Goal: Navigation & Orientation: Find specific page/section

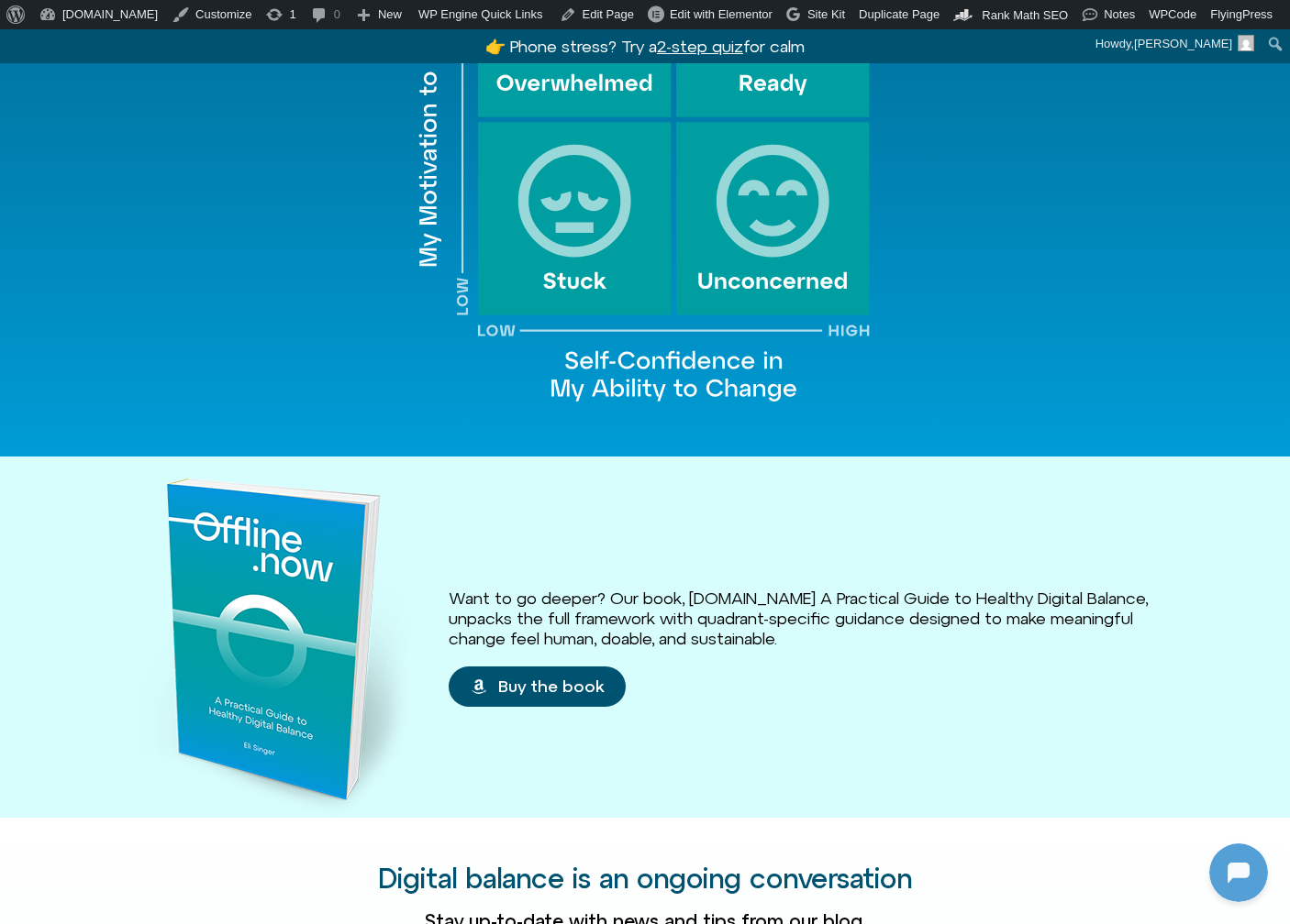
scroll to position [2326, 0]
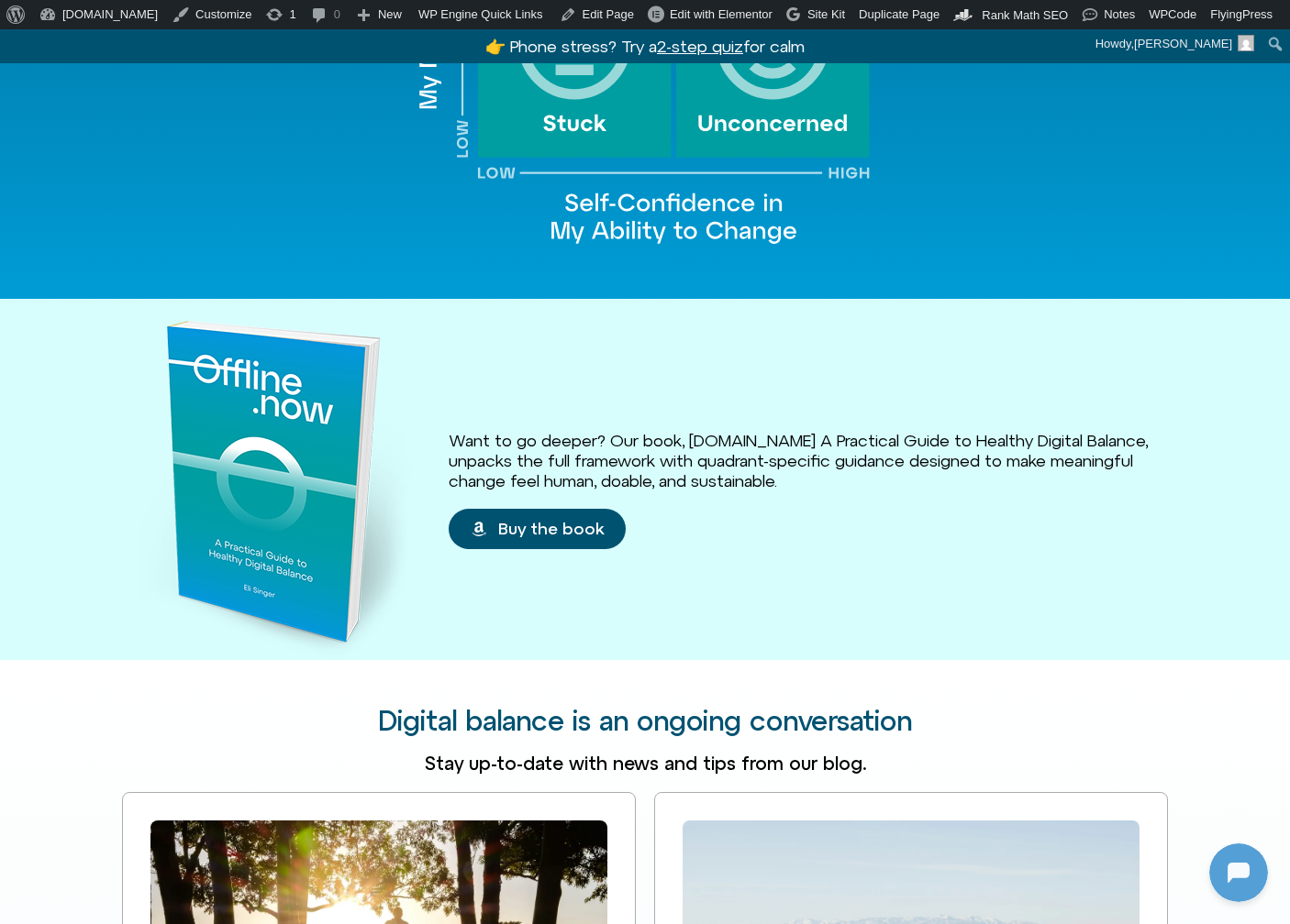
click at [877, 443] on h3 "Want to go deeper? Our book, [DOMAIN_NAME] A Practical Guide to Healthy Digital…" at bounding box center [808, 461] width 719 height 59
click at [803, 448] on h3 "Want to go deeper? Our book, [DOMAIN_NAME] A Practical Guide to Healthy Digital…" at bounding box center [808, 461] width 719 height 59
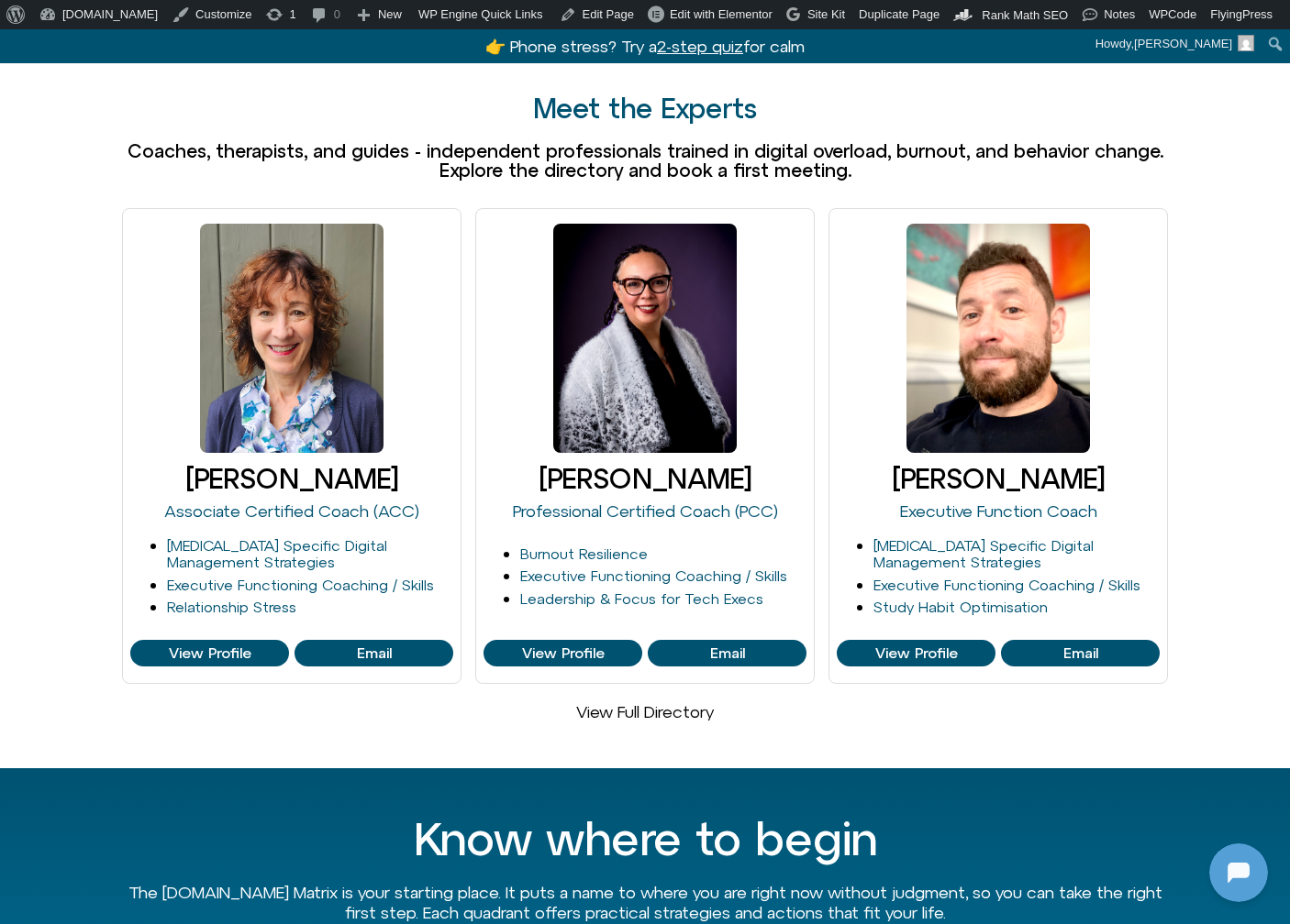
scroll to position [0, 0]
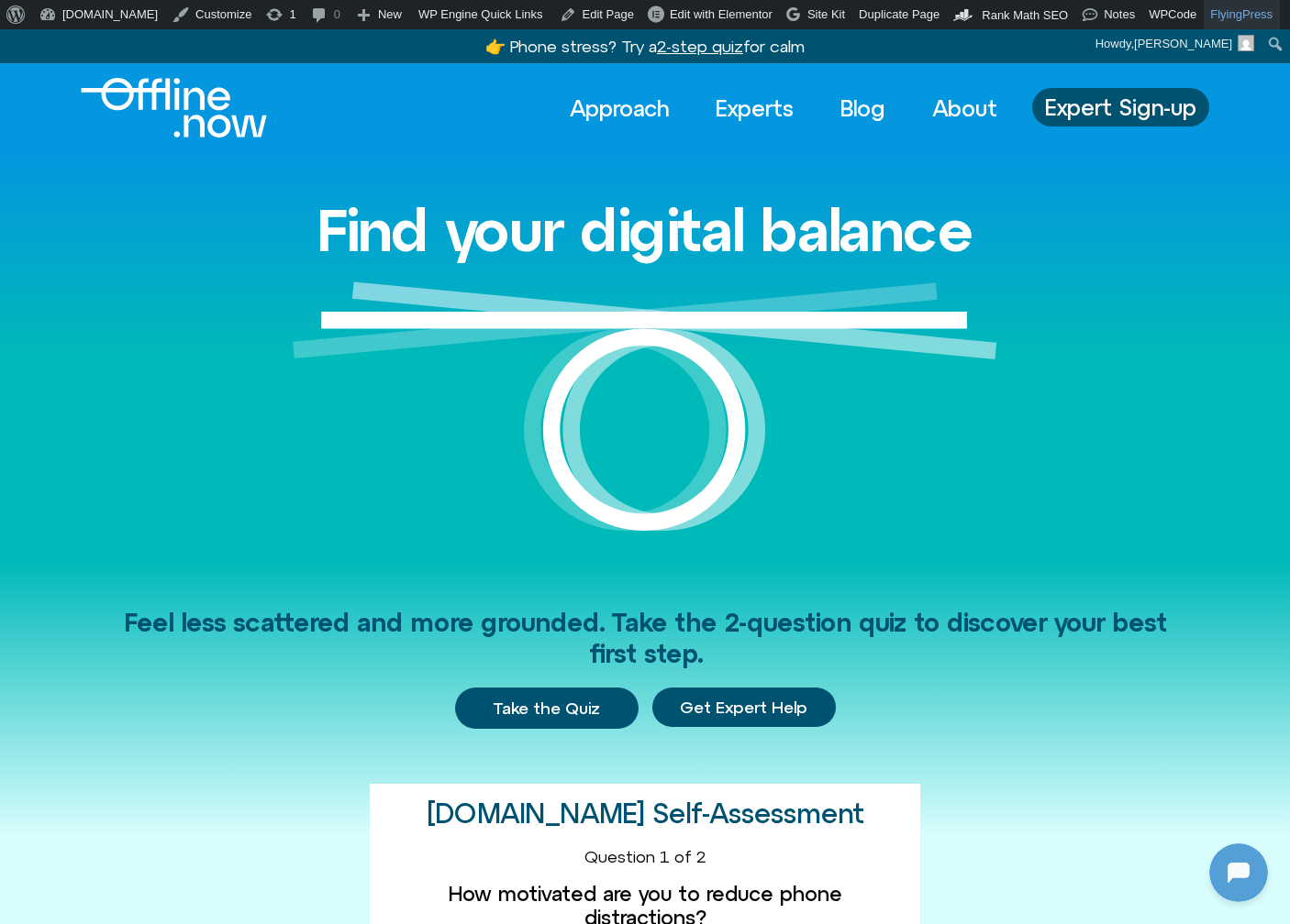
click at [1237, 18] on link "FlyingPress" at bounding box center [1241, 14] width 76 height 29
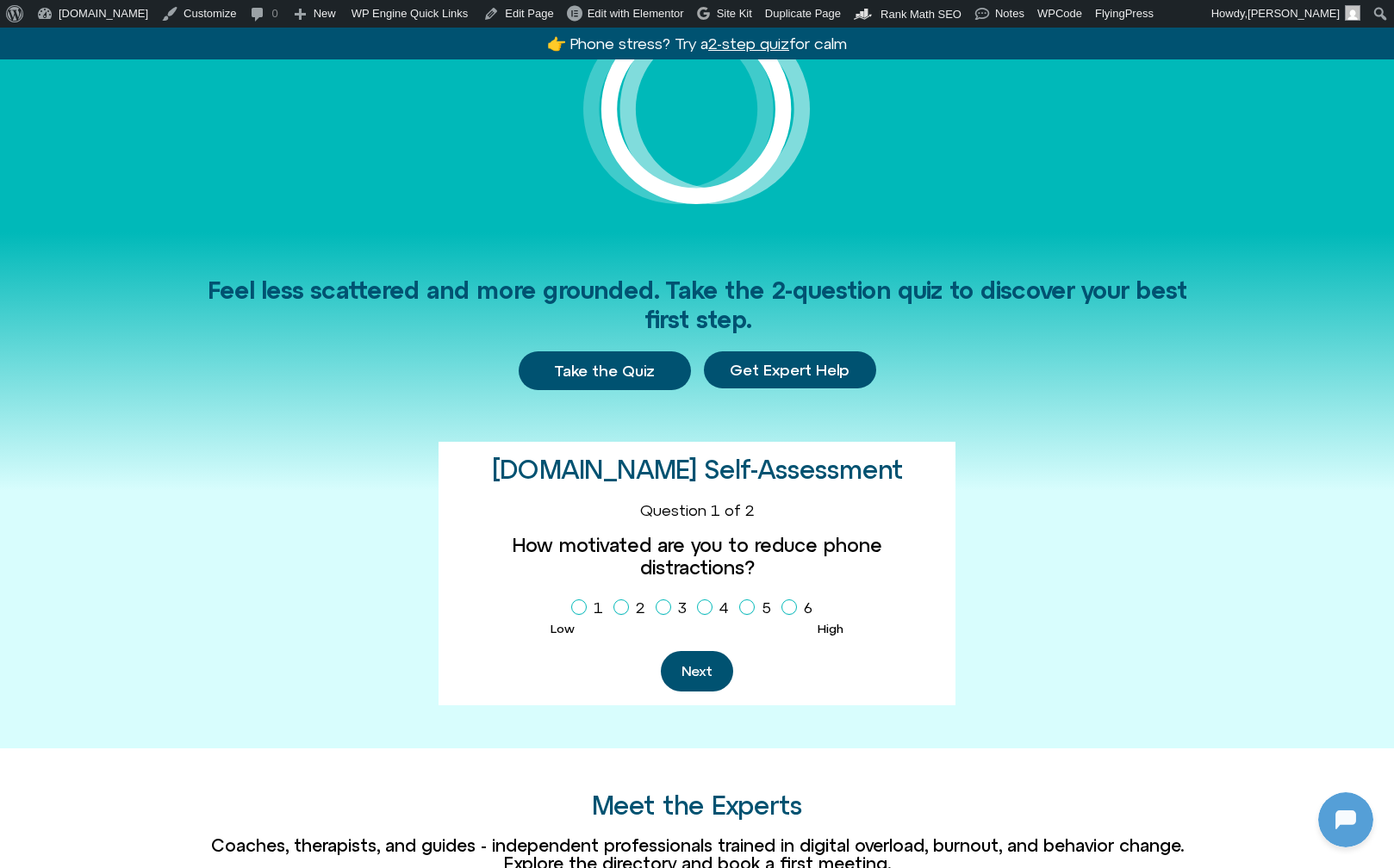
scroll to position [945, 0]
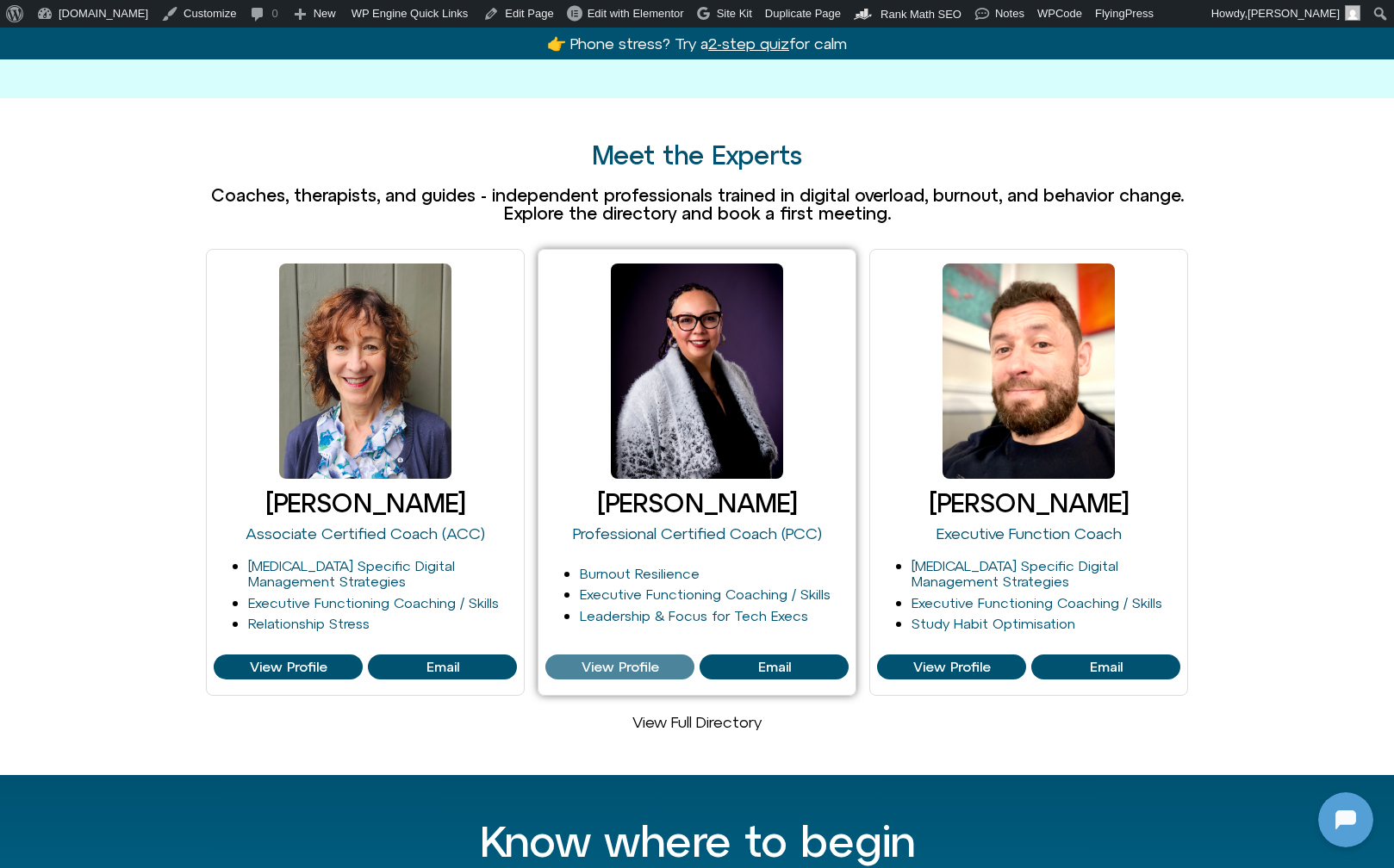
click at [647, 660] on span "View Profile" at bounding box center [620, 668] width 78 height 16
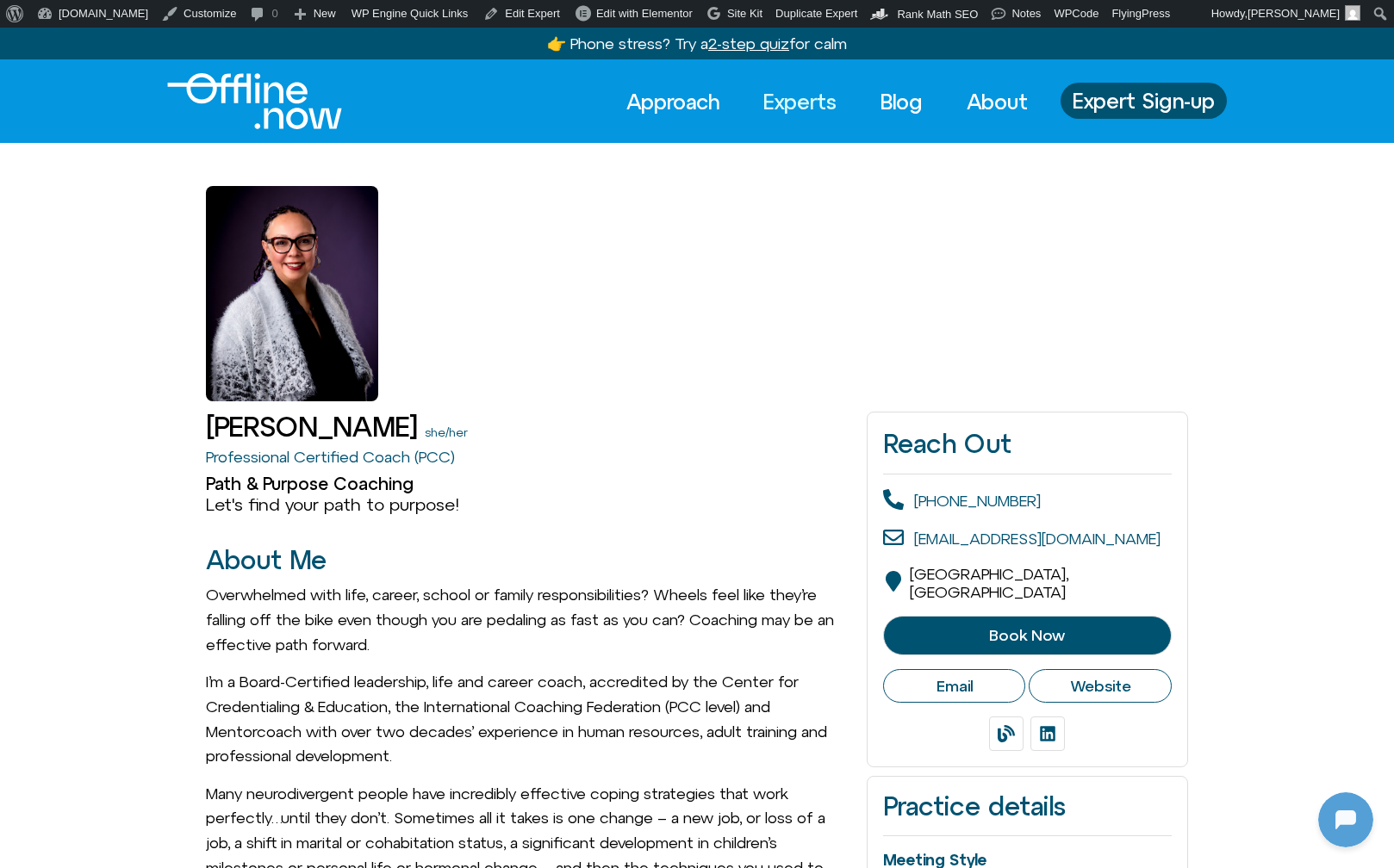
click at [784, 102] on link "Experts" at bounding box center [800, 102] width 104 height 38
click at [1143, 102] on span "Expert Sign-up" at bounding box center [1144, 100] width 142 height 22
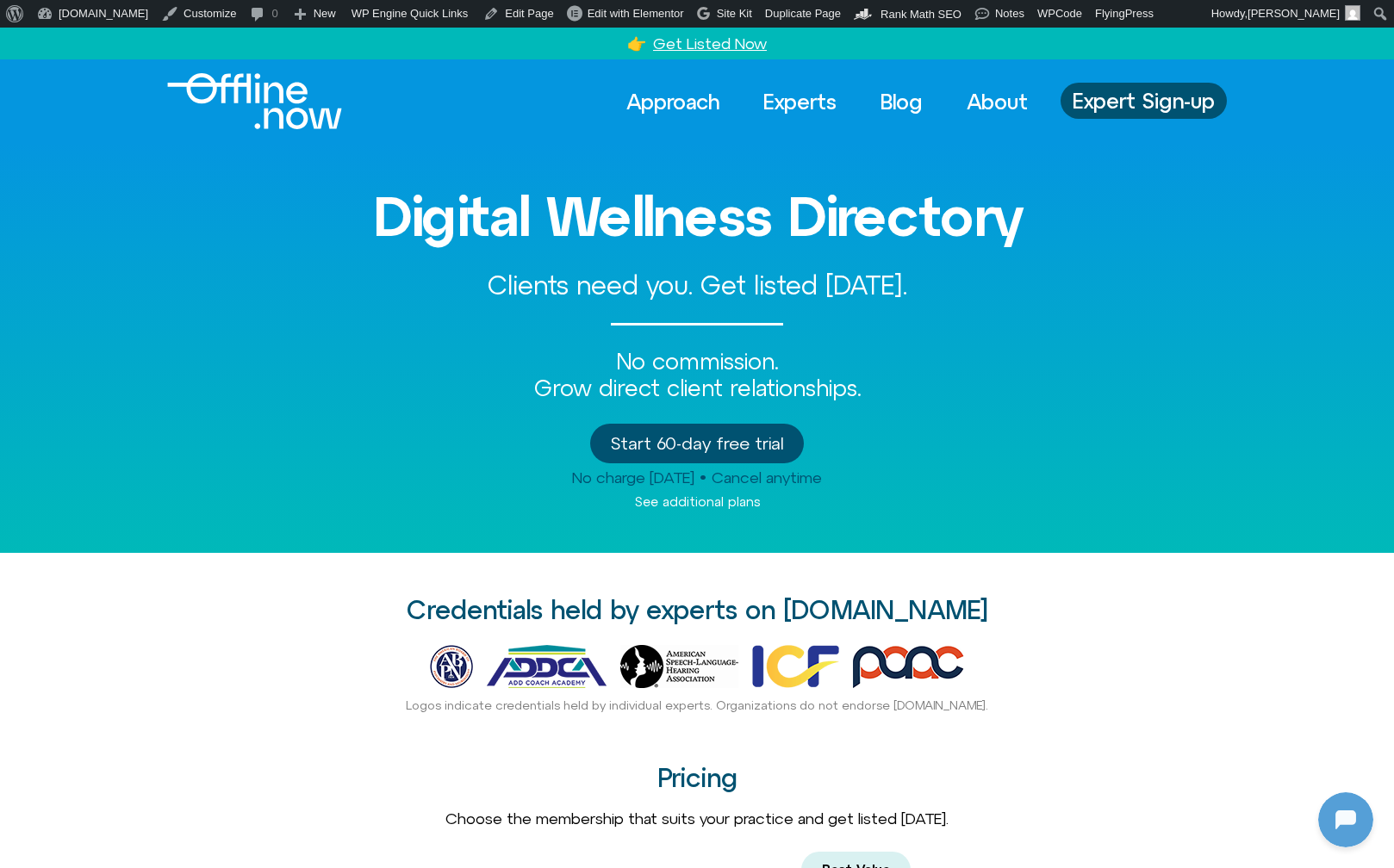
click at [285, 117] on img "Logo" at bounding box center [254, 101] width 175 height 56
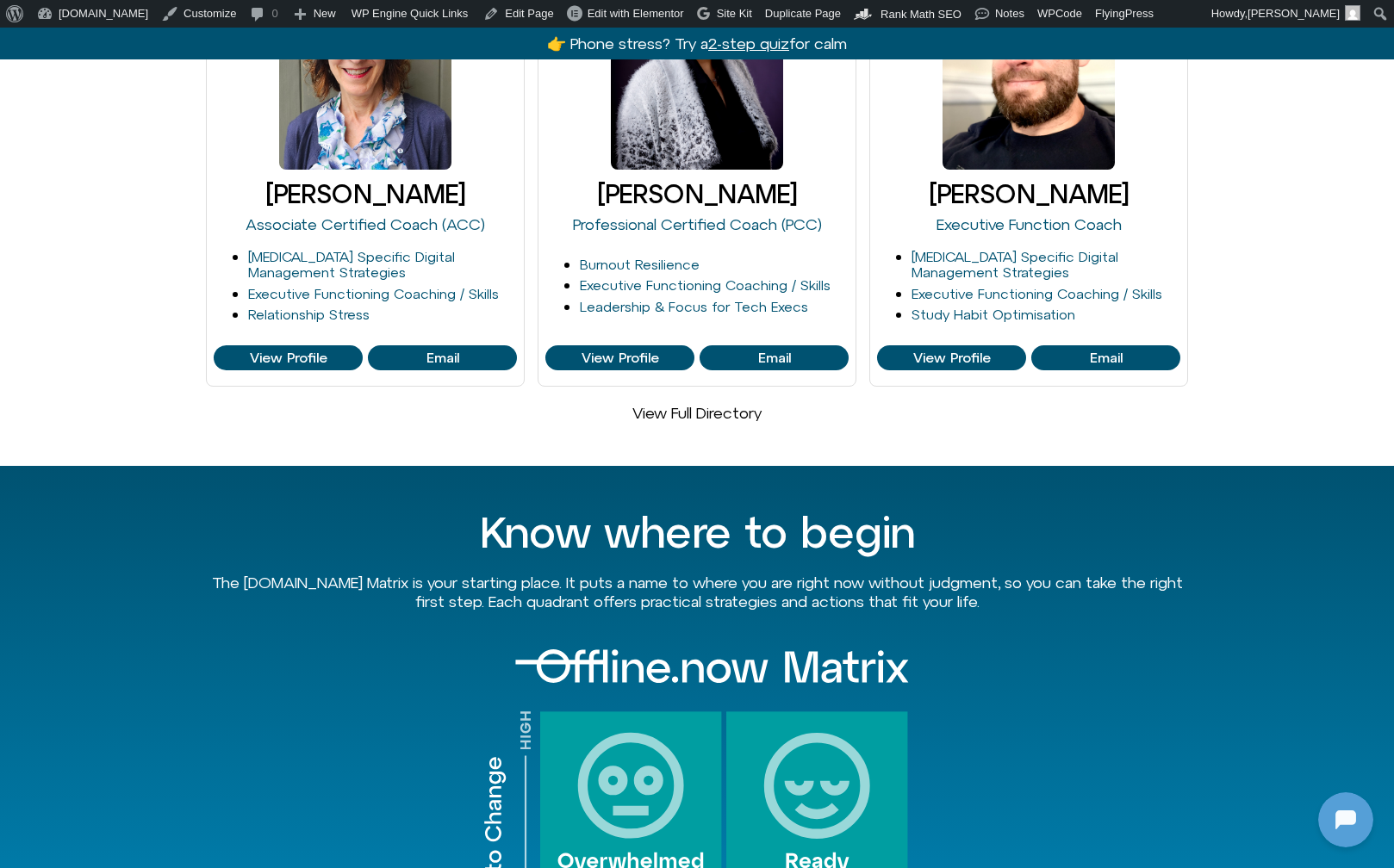
scroll to position [1227, 0]
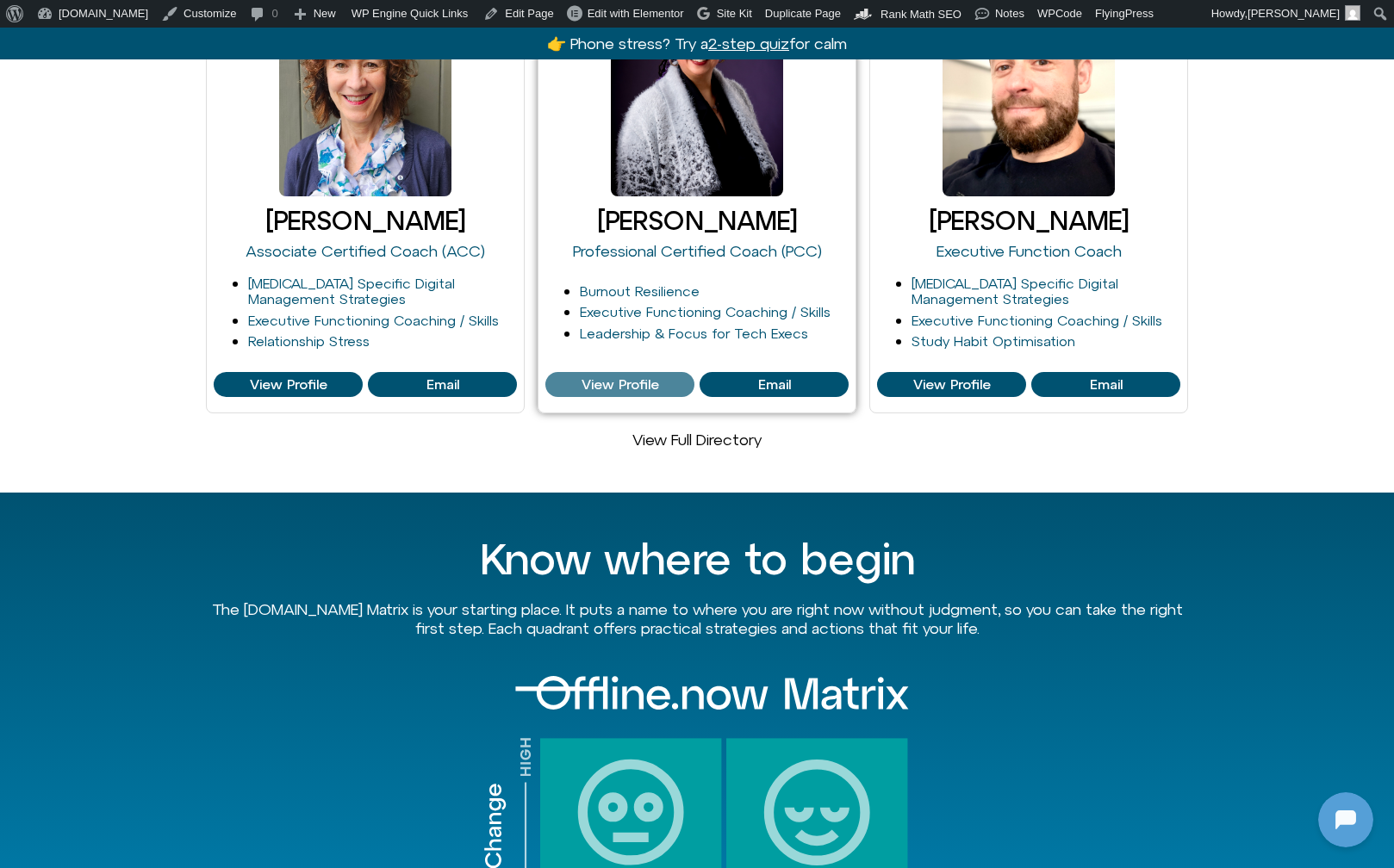
click at [638, 377] on span "View Profile" at bounding box center [620, 385] width 78 height 16
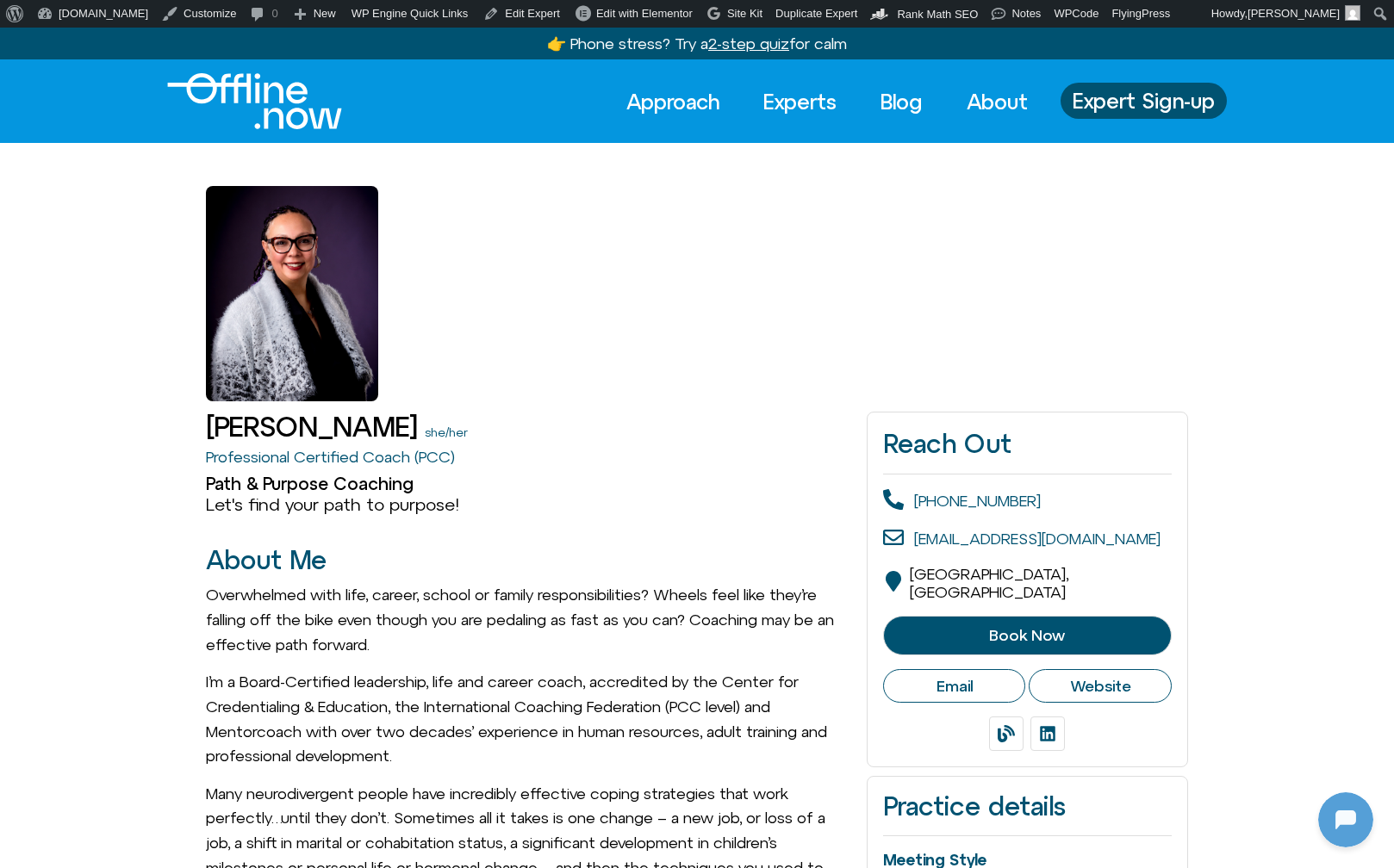
click at [297, 103] on img "Logo" at bounding box center [254, 101] width 175 height 56
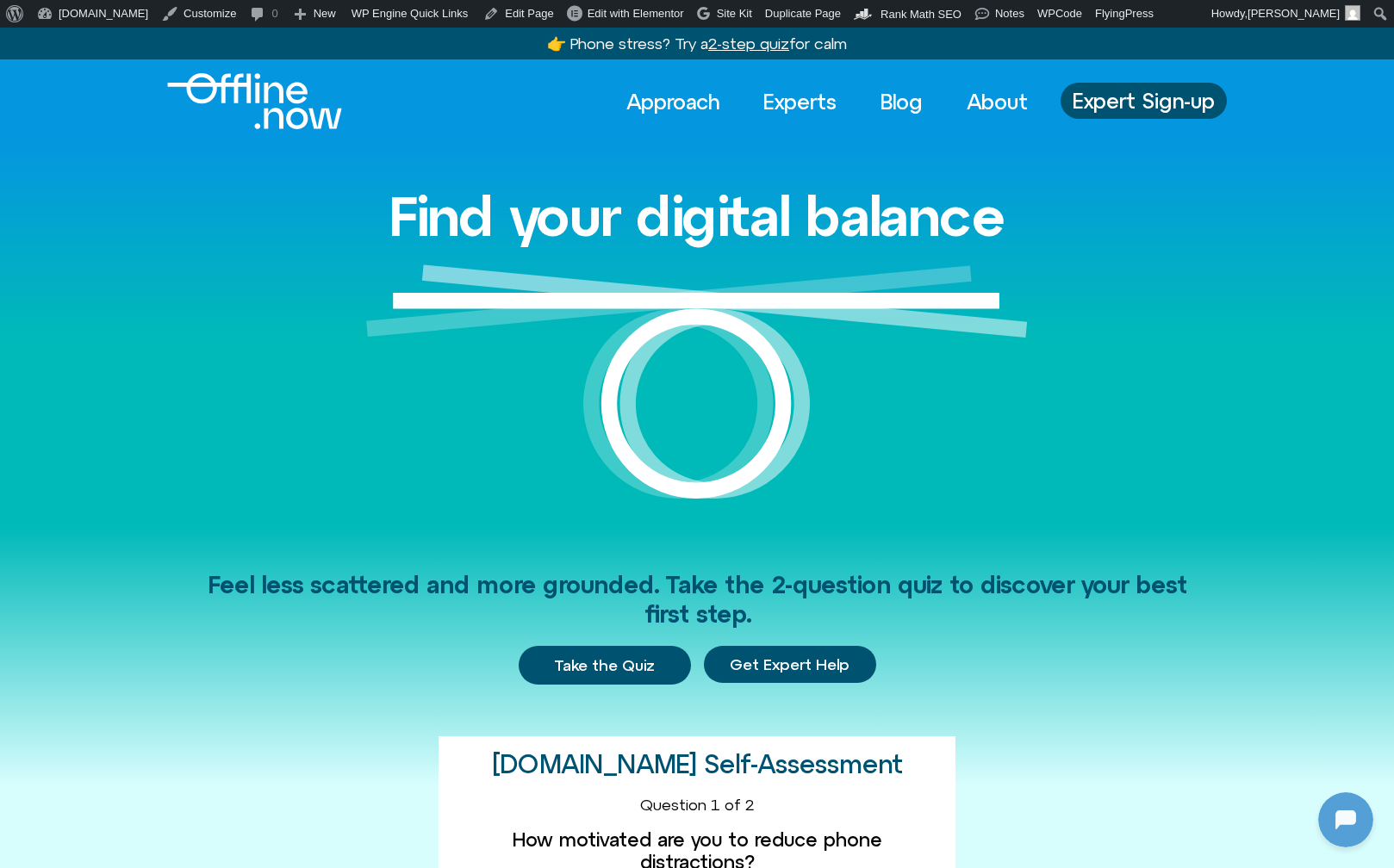
click at [223, 384] on div "Find your digital balance" at bounding box center [697, 335] width 982 height 383
